Goal: Register for event/course

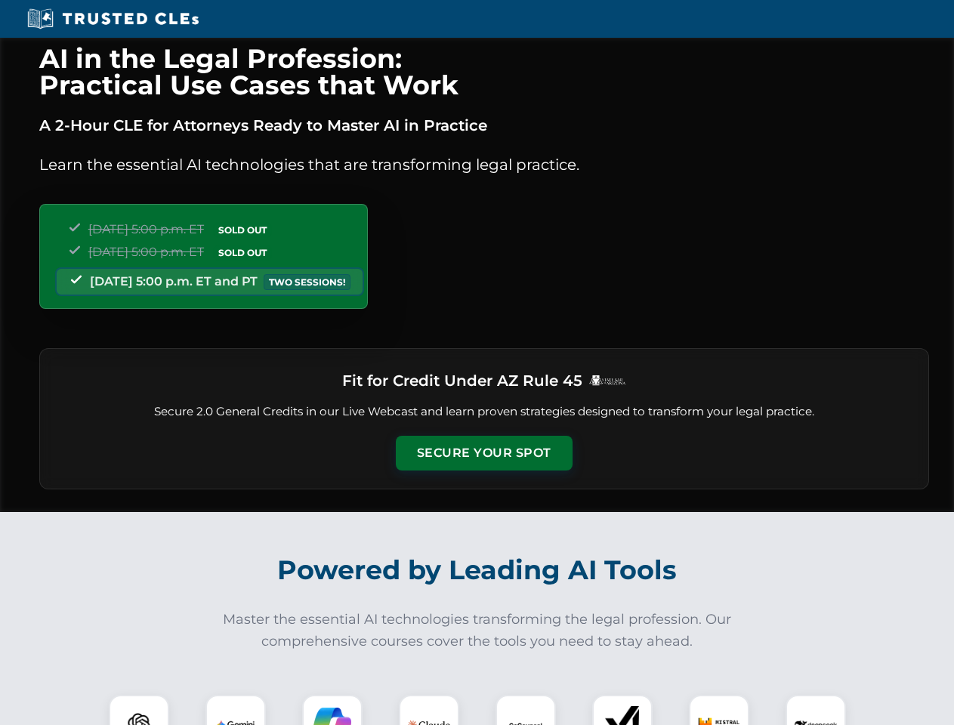
click at [483, 453] on button "Secure Your Spot" at bounding box center [484, 453] width 177 height 35
click at [139, 710] on img at bounding box center [139, 725] width 44 height 44
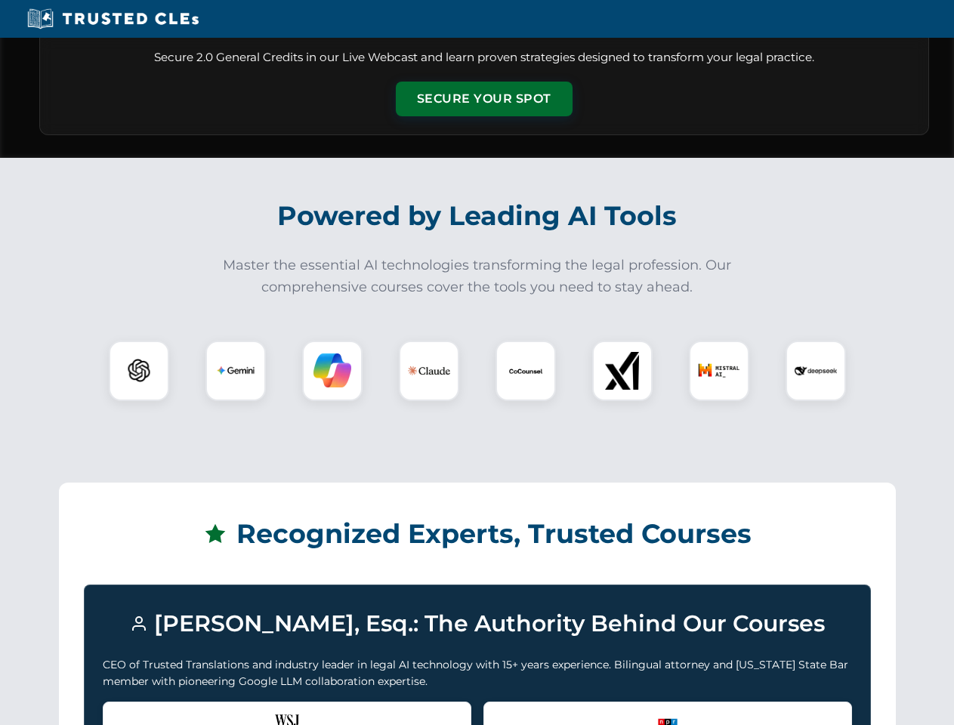
click at [236, 710] on div "Recognized by the WSJ [PERSON_NAME] was featured for his expertise in AI legal …" at bounding box center [287, 732] width 369 height 60
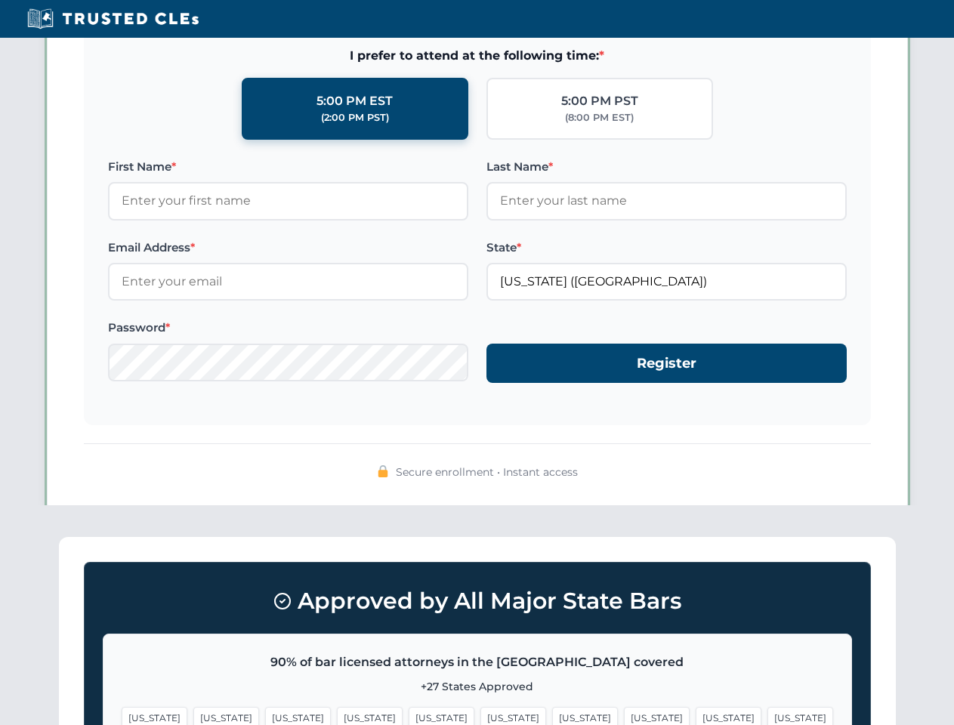
click at [552, 710] on span "[US_STATE]" at bounding box center [585, 718] width 66 height 22
click at [696, 710] on span "[US_STATE]" at bounding box center [729, 718] width 66 height 22
